Goal: Register for event/course

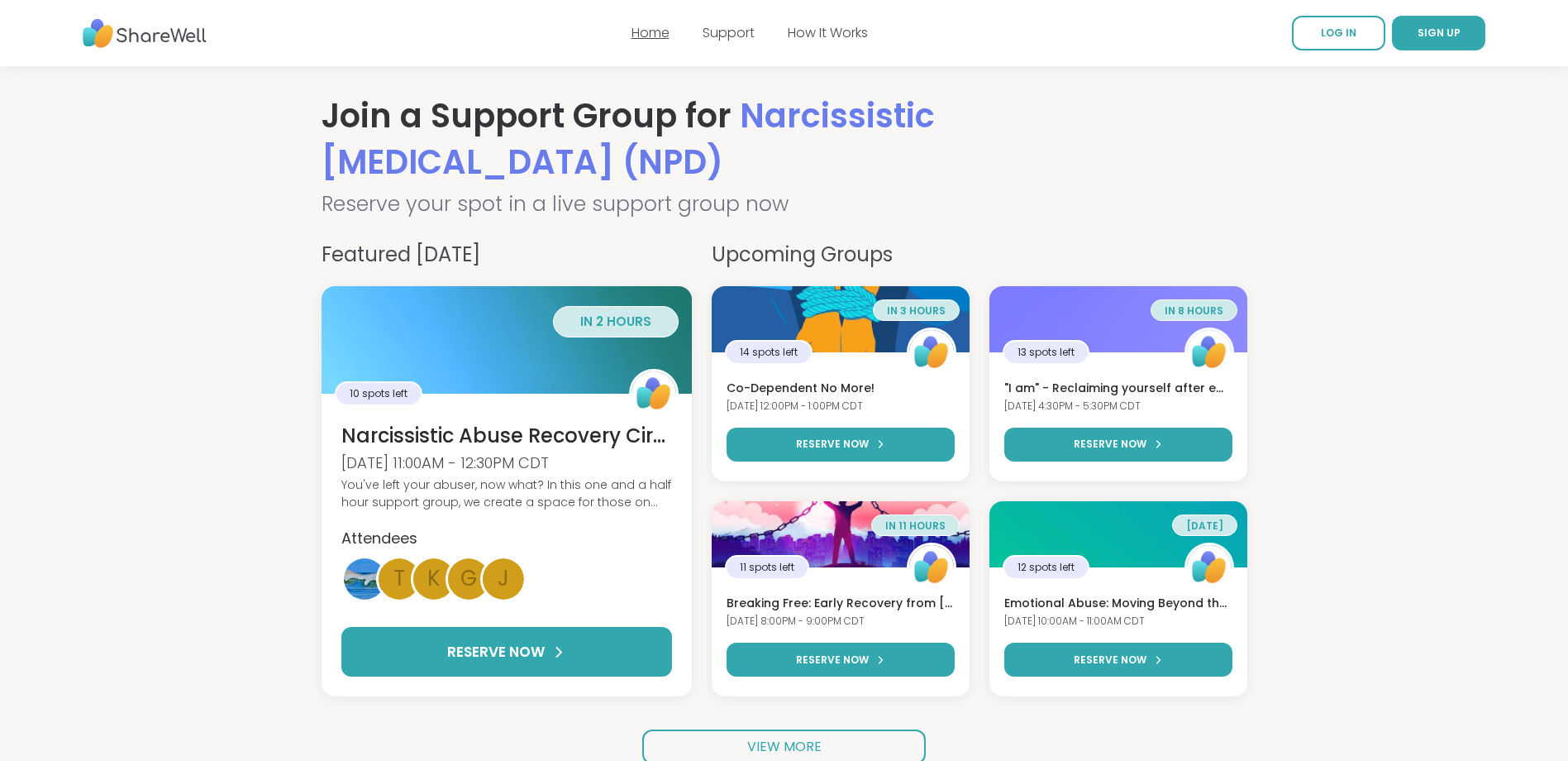
click at [658, 34] on link "Home" at bounding box center [651, 33] width 38 height 19
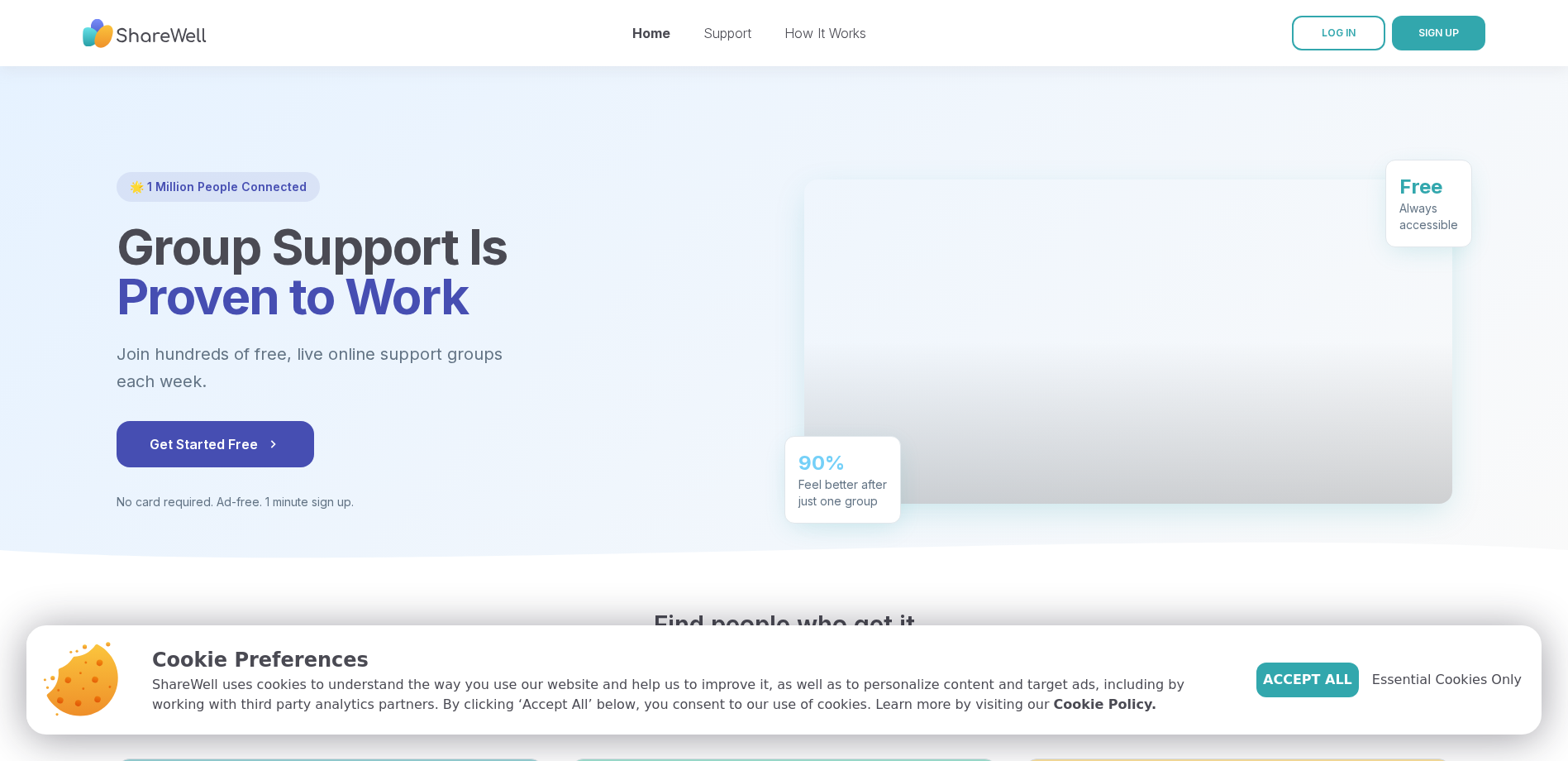
click at [730, 24] on div "Support" at bounding box center [727, 33] width 48 height 20
click at [729, 35] on link "Support" at bounding box center [727, 32] width 48 height 17
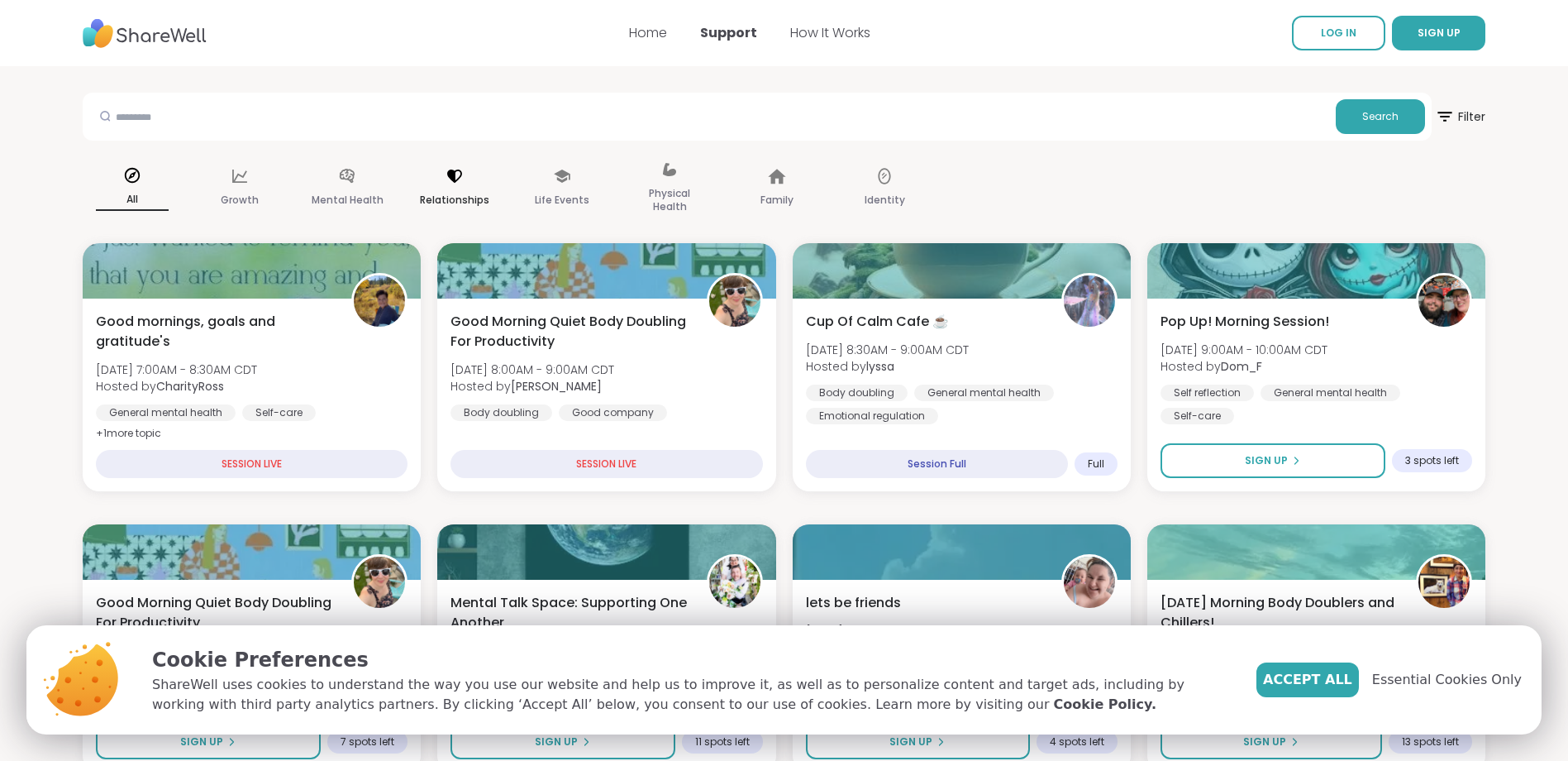
click at [455, 181] on icon at bounding box center [455, 175] width 18 height 18
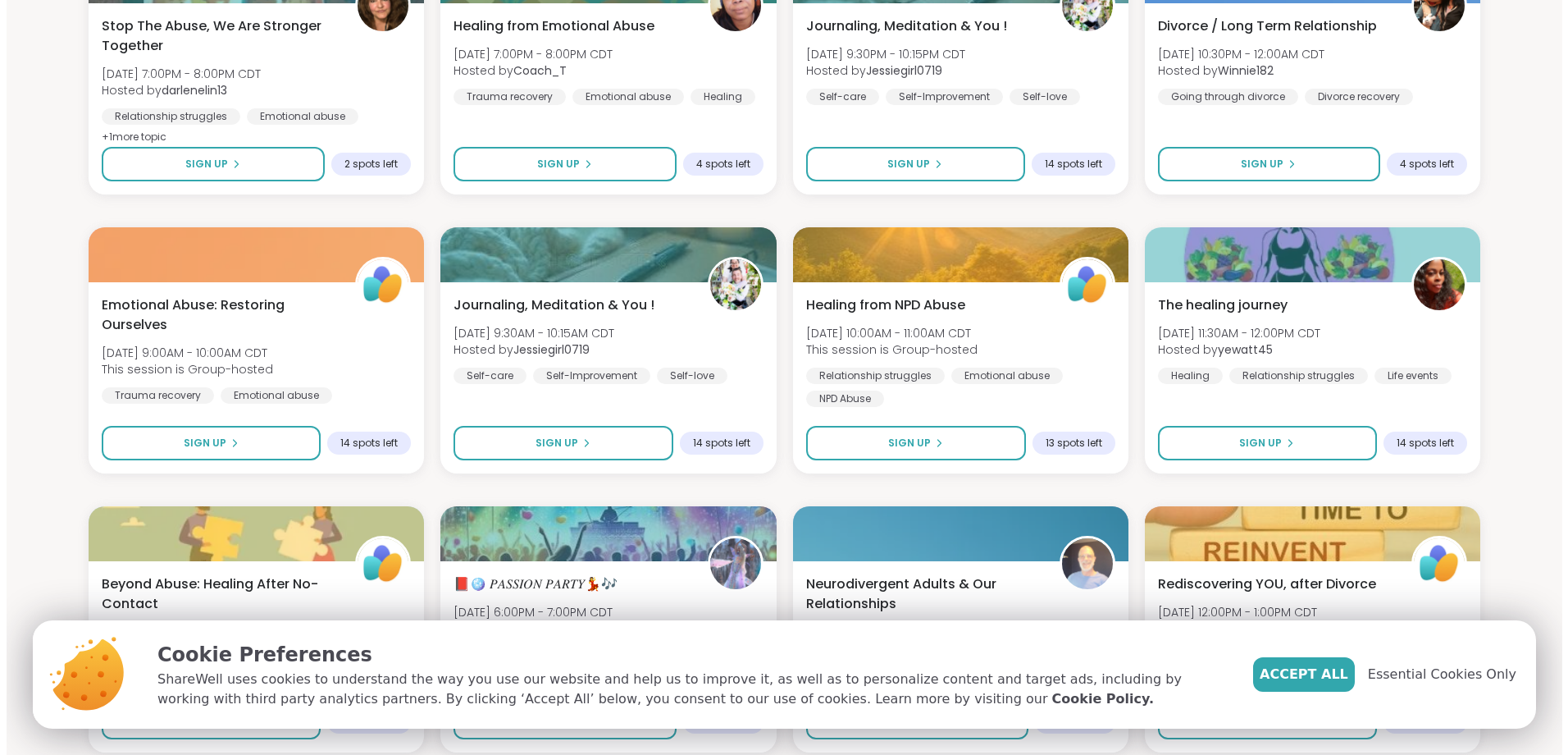
scroll to position [1148, 0]
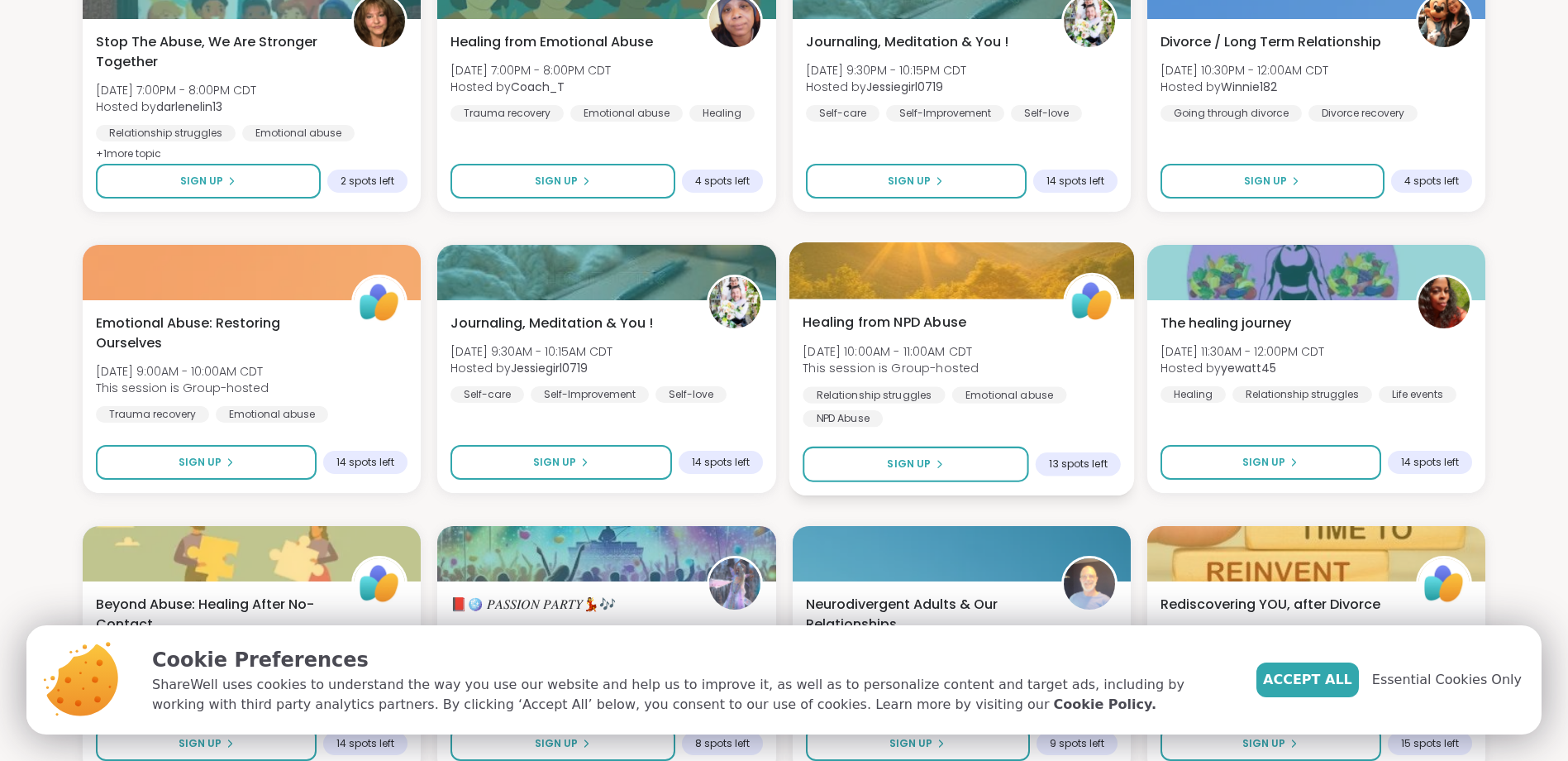
click at [881, 320] on span "Healing from NPD Abuse" at bounding box center [885, 322] width 164 height 20
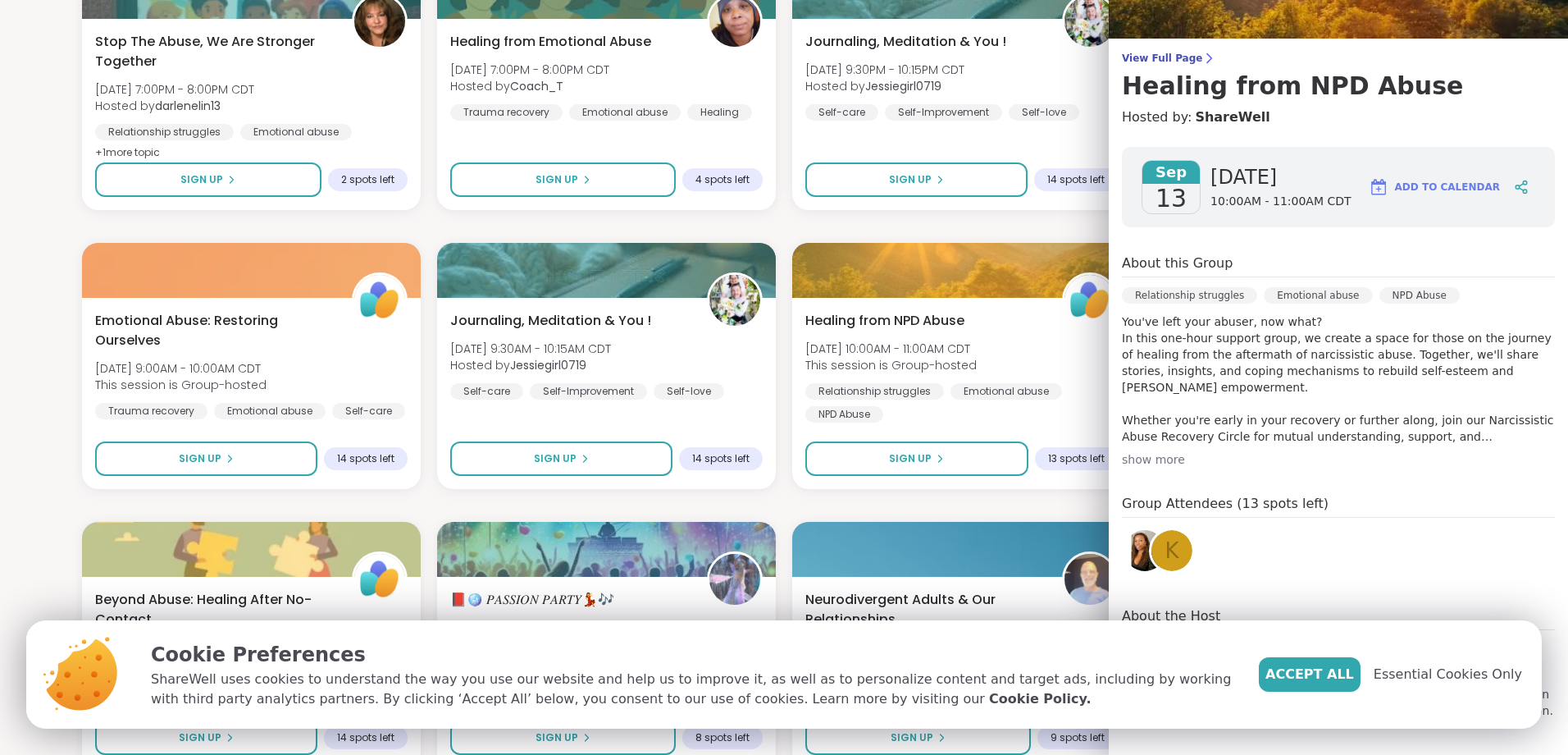
scroll to position [96, 0]
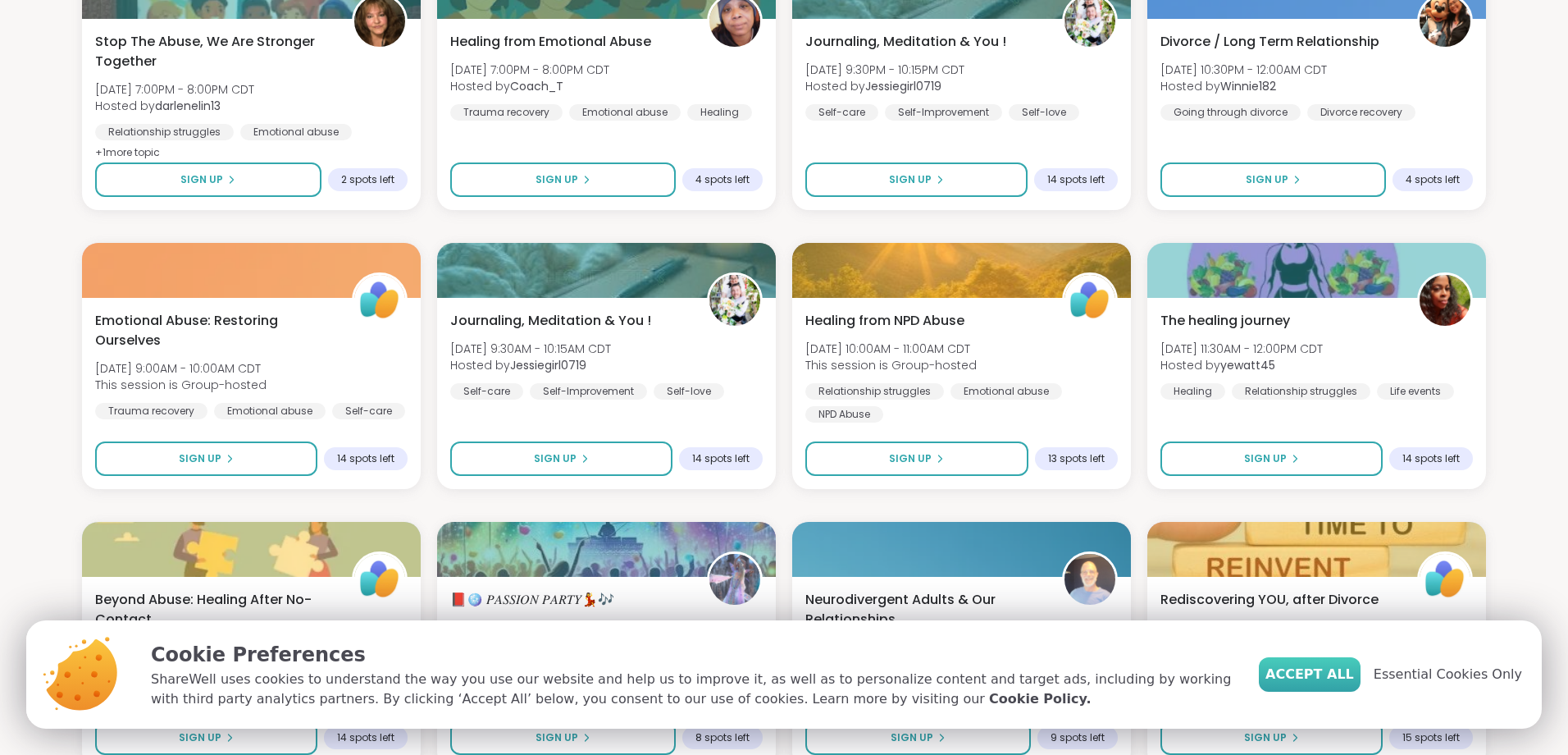
click at [1341, 674] on span "Accept All" at bounding box center [1310, 674] width 88 height 20
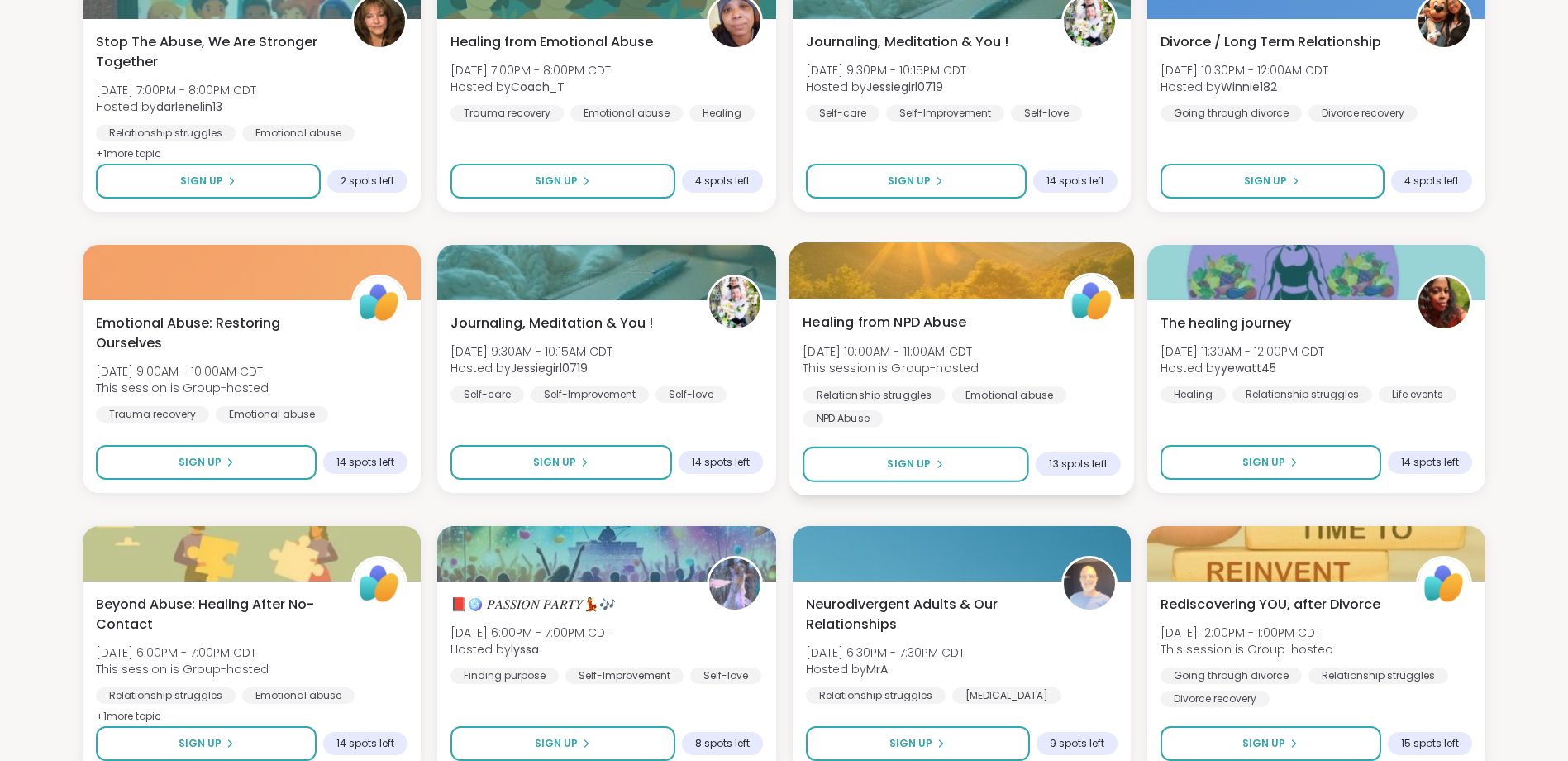
click at [890, 320] on span "Healing from NPD Abuse" at bounding box center [885, 322] width 164 height 20
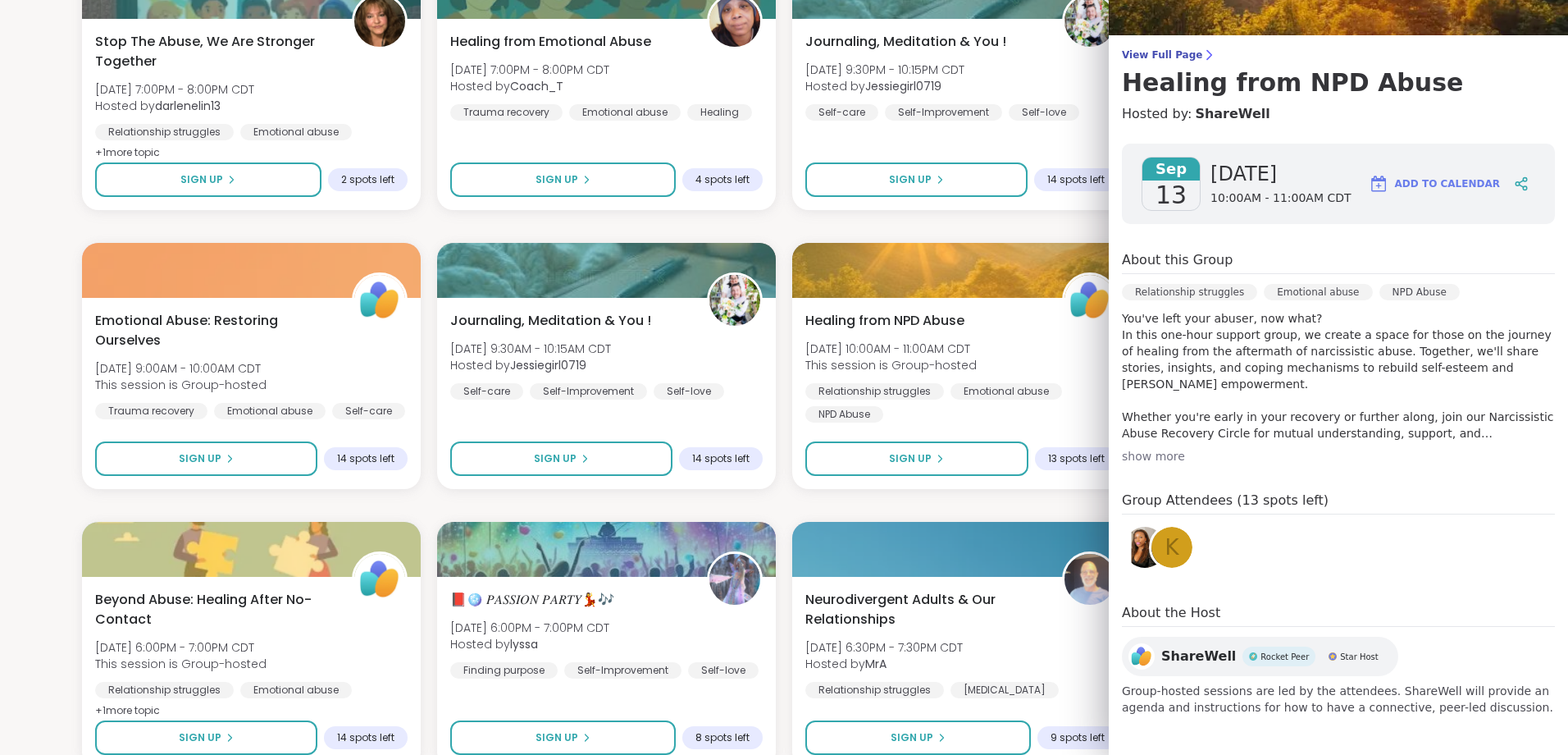
click at [1165, 539] on span "k" at bounding box center [1171, 547] width 14 height 32
click at [1129, 544] on img at bounding box center [1145, 546] width 41 height 41
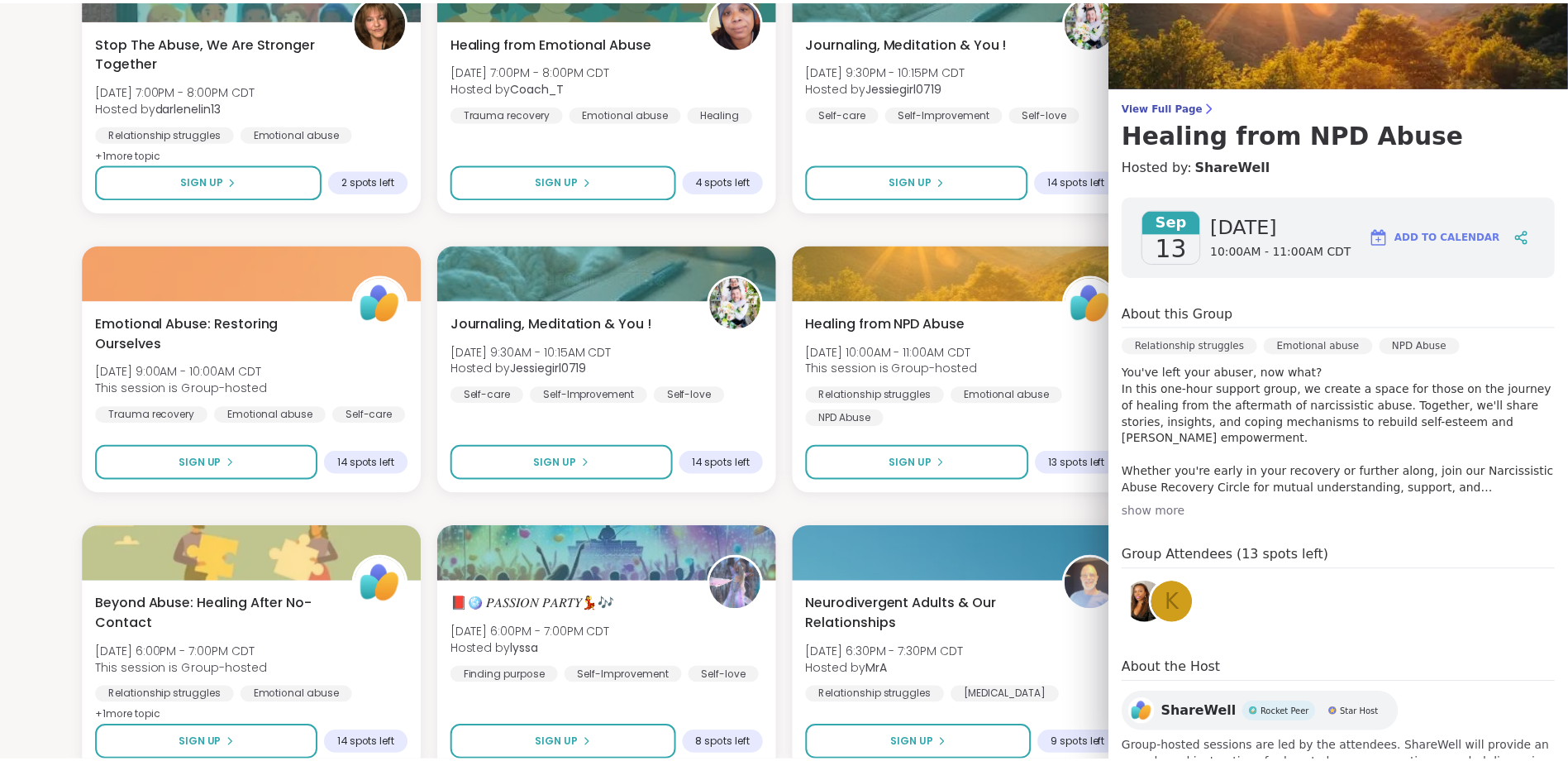
scroll to position [0, 0]
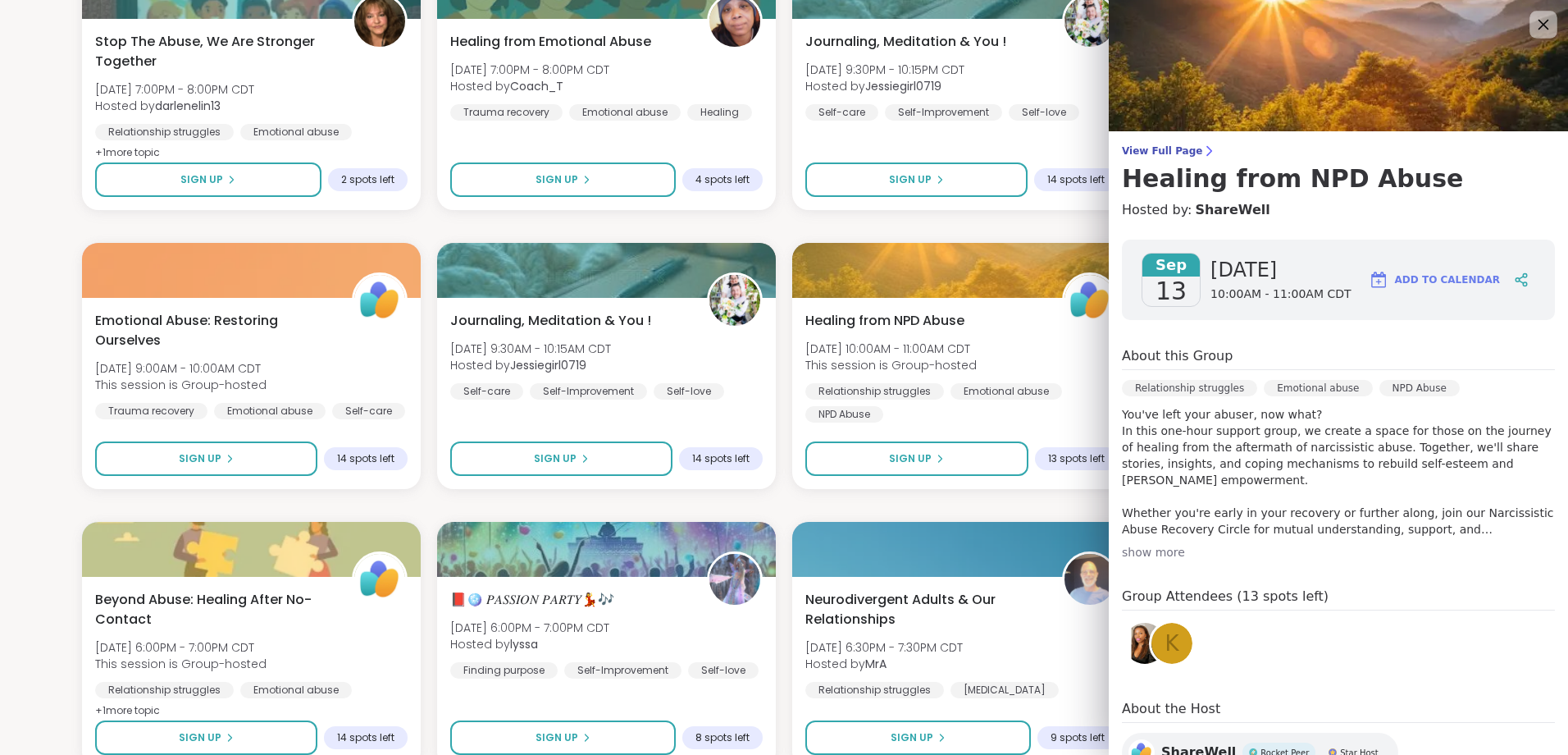
click at [1533, 20] on icon at bounding box center [1544, 24] width 21 height 21
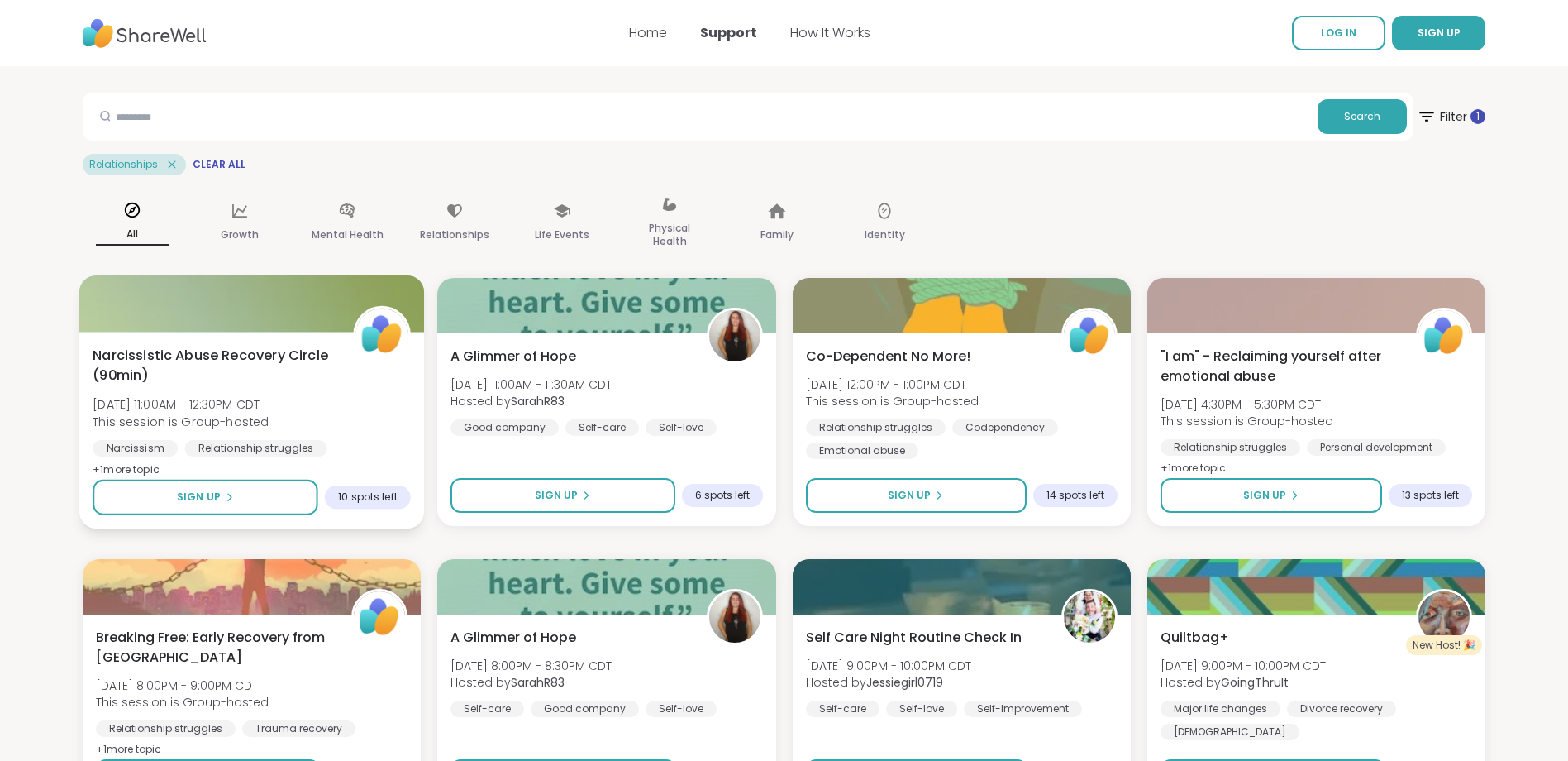
click at [175, 354] on span "Narcissistic Abuse Recovery Circle (90min)" at bounding box center [214, 366] width 243 height 40
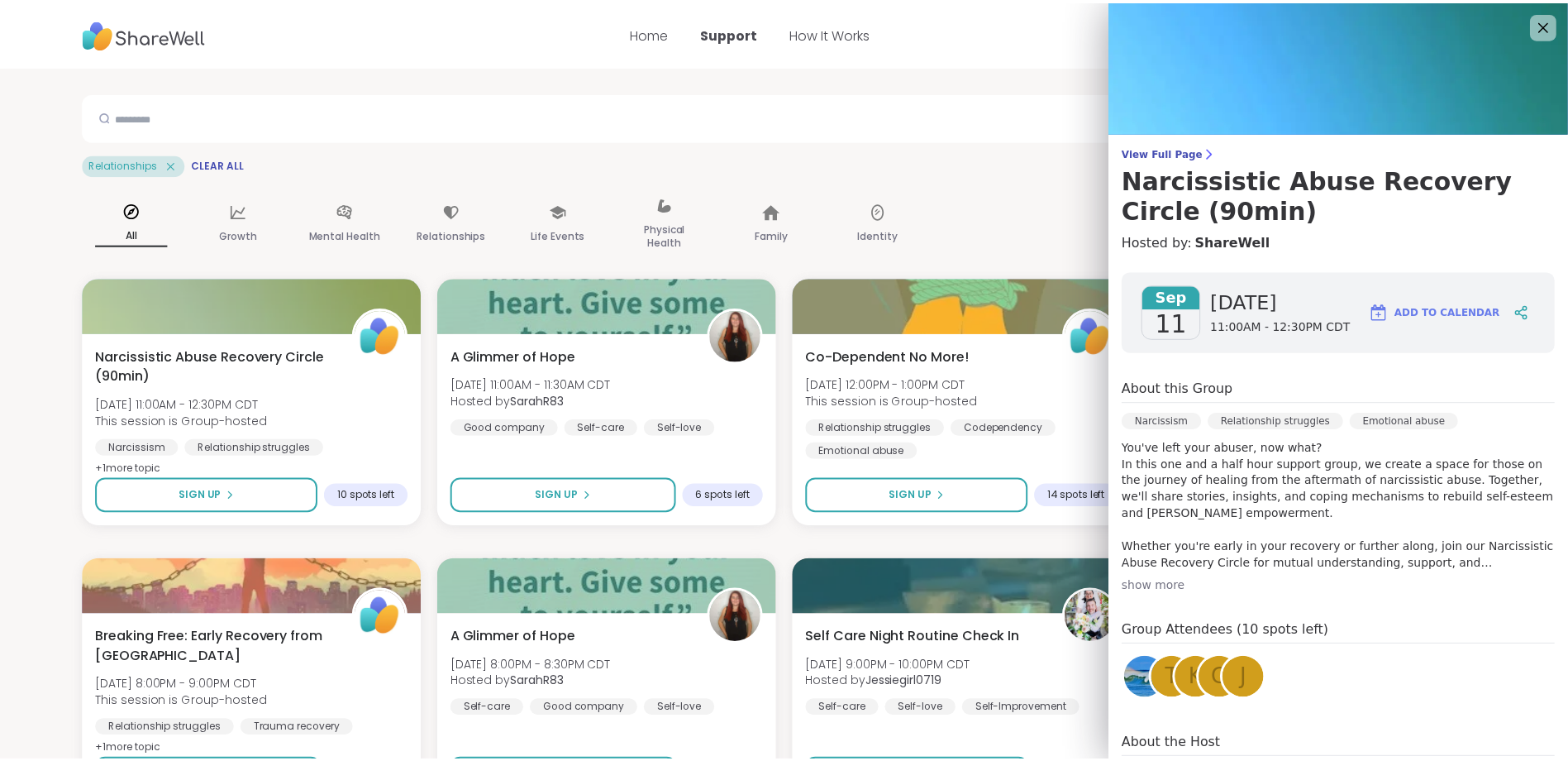
scroll to position [127, 0]
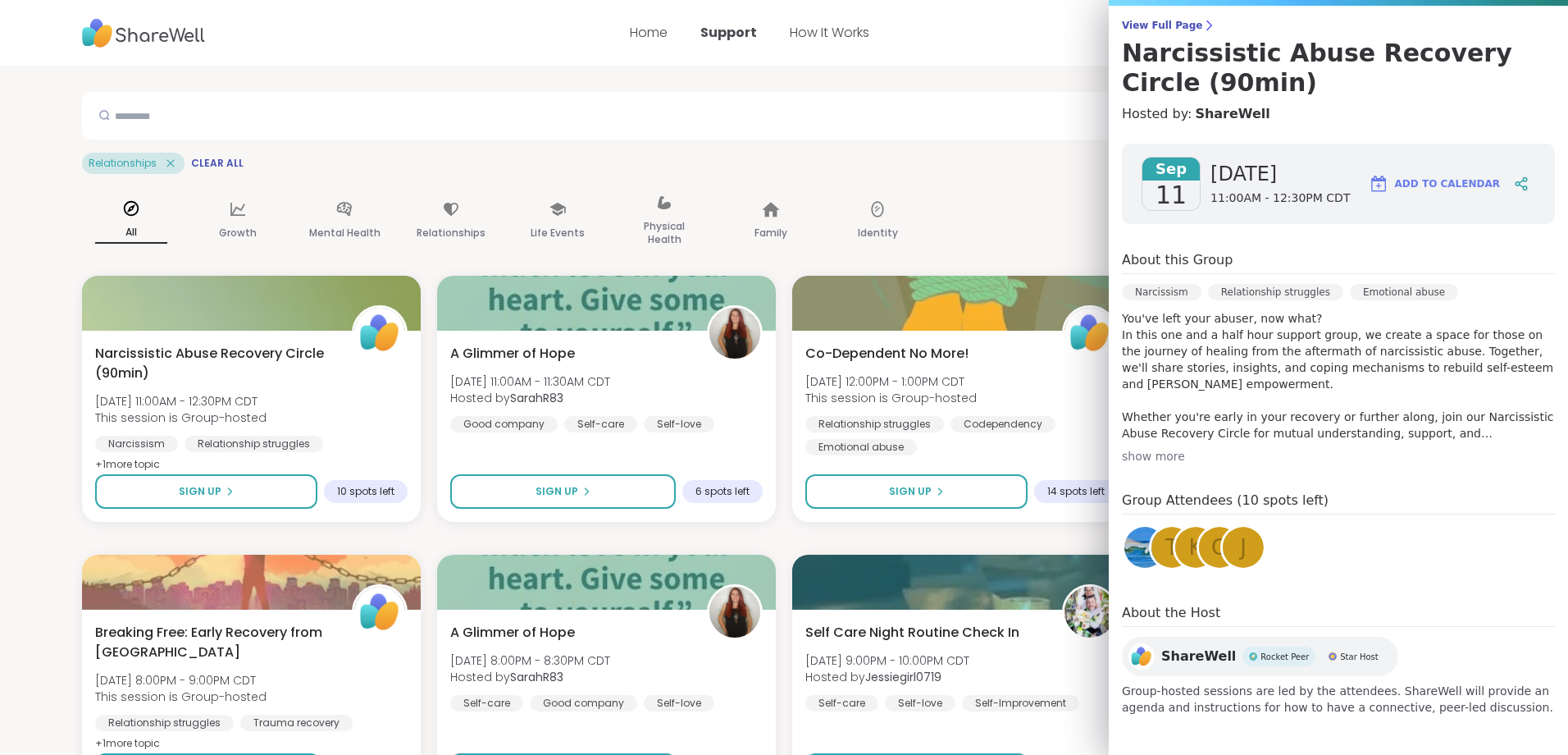
click at [1130, 23] on span "View Full Page" at bounding box center [1339, 25] width 433 height 13
